Goal: Information Seeking & Learning: Learn about a topic

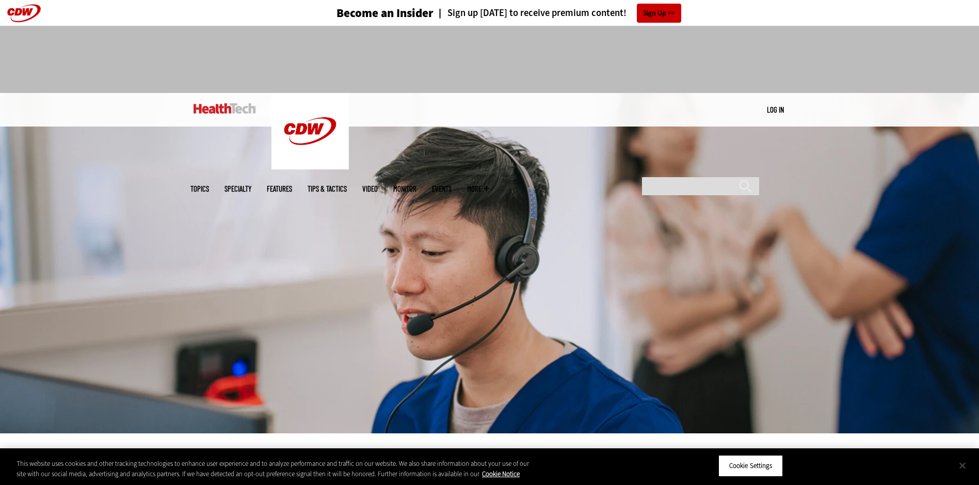
click at [961, 463] on button "Close" at bounding box center [962, 465] width 23 height 23
